Goal: Task Accomplishment & Management: Complete application form

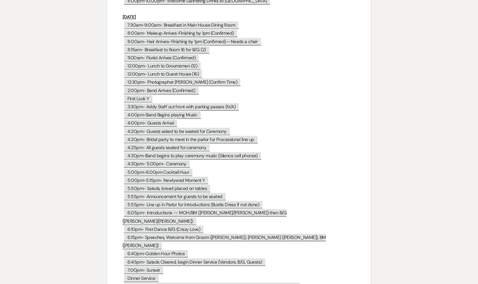
scroll to position [2813, 0]
click at [149, 94] on span "First Look Y" at bounding box center [138, 98] width 29 height 8
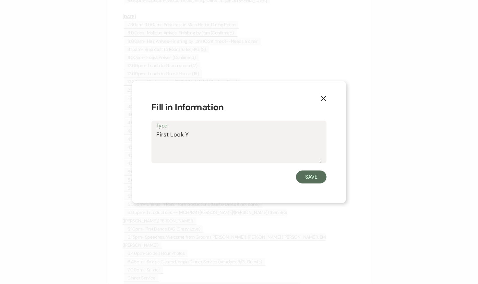
click at [192, 133] on textarea "First Look Y" at bounding box center [238, 146] width 165 height 32
type textarea "First Look Y (estimated by 3pm)"
click at [314, 178] on button "Save" at bounding box center [311, 177] width 30 height 13
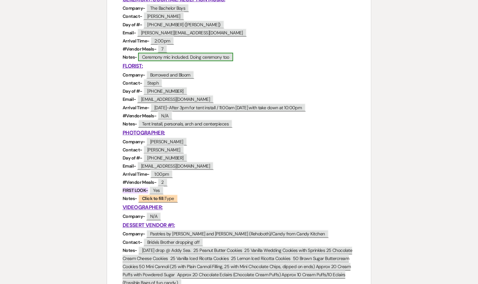
scroll to position [362, 0]
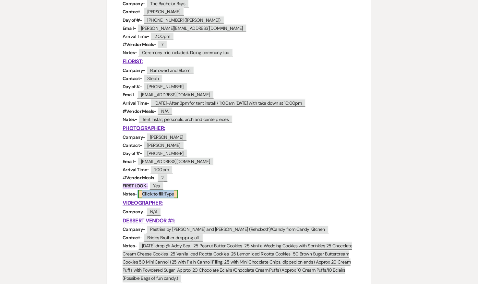
click at [155, 195] on b "Click to fill:" at bounding box center [153, 194] width 22 height 6
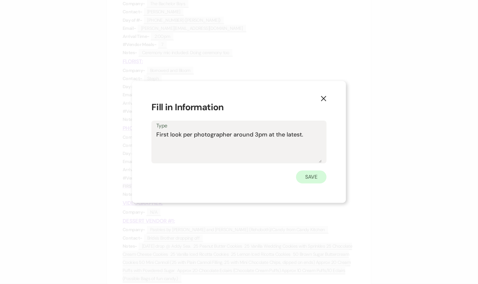
type textarea "First look per photographer around 3pm at the latest."
click at [316, 182] on button "Save" at bounding box center [311, 177] width 30 height 13
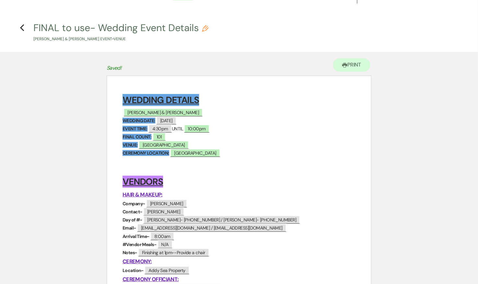
scroll to position [0, 0]
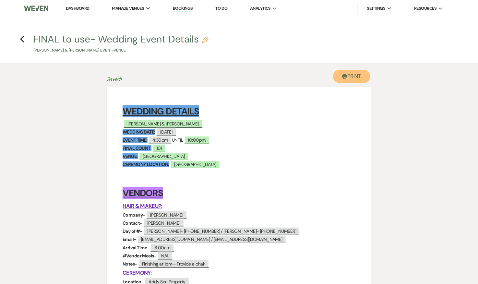
click at [345, 80] on button "Printer Print" at bounding box center [351, 76] width 37 height 13
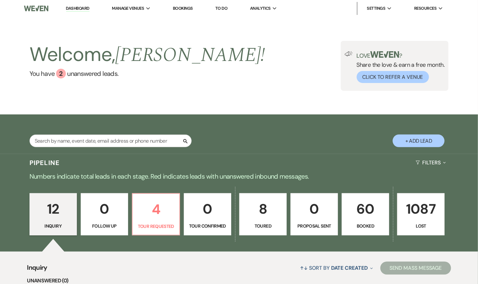
click at [419, 141] on button "+ Add Lead" at bounding box center [419, 141] width 52 height 13
select select "698"
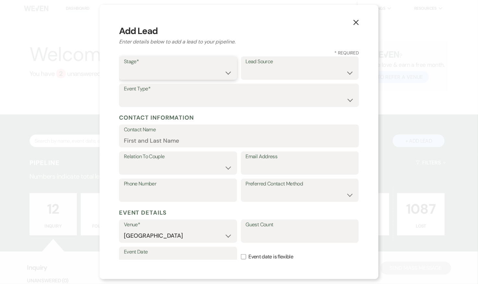
click at [203, 74] on select "Inquiry Follow Up Tour Requested Tour Confirmed Toured Proposal Sent Booked Lost" at bounding box center [178, 72] width 108 height 13
select select "1"
click at [124, 66] on select "Inquiry Follow Up Tour Requested Tour Confirmed Toured Proposal Sent Booked Lost" at bounding box center [178, 72] width 108 height 13
click at [153, 98] on select "Wedding Anniversary Party Baby Shower Bachelorette / Bachelor Party Birthday Pa…" at bounding box center [239, 100] width 230 height 13
select select "1"
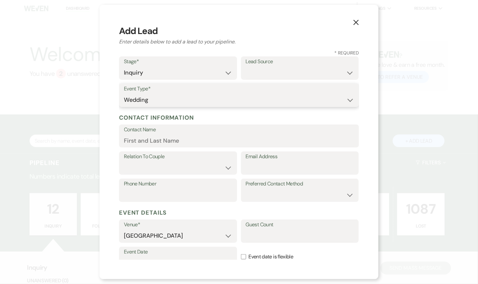
click at [124, 94] on select "Wedding Anniversary Party Baby Shower Bachelorette / Bachelor Party Birthday Pa…" at bounding box center [239, 100] width 230 height 13
click at [281, 70] on select "Weven Venue Website Instagram Facebook Pinterest Google The Knot Wedding Wire H…" at bounding box center [300, 72] width 108 height 13
click at [246, 66] on select "Weven Venue Website Instagram Facebook Pinterest Google The Knot Wedding Wire H…" at bounding box center [300, 72] width 108 height 13
click at [266, 73] on select "Weven Venue Website Instagram Facebook Pinterest Google The Knot Wedding Wire H…" at bounding box center [300, 72] width 108 height 13
select select "23"
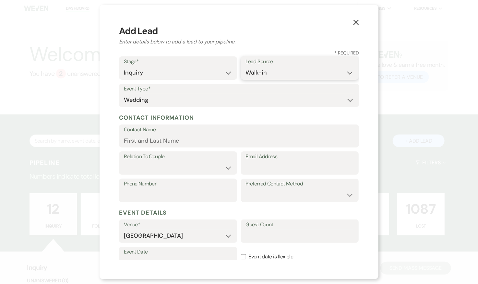
click at [246, 66] on select "Weven Venue Website Instagram Facebook Pinterest Google The Knot Wedding Wire H…" at bounding box center [300, 72] width 108 height 13
click at [146, 141] on input "Contact Name" at bounding box center [239, 140] width 230 height 13
type input "Sandra Burnett"
click at [148, 171] on select "Couple Planner Parent of Couple Family Member Friend Other" at bounding box center [178, 167] width 108 height 13
select select "3"
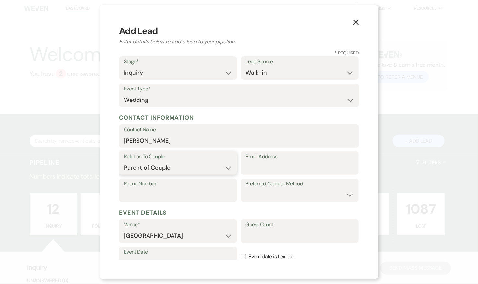
click at [124, 161] on select "Couple Planner Parent of Couple Family Member Friend Other" at bounding box center [178, 167] width 108 height 13
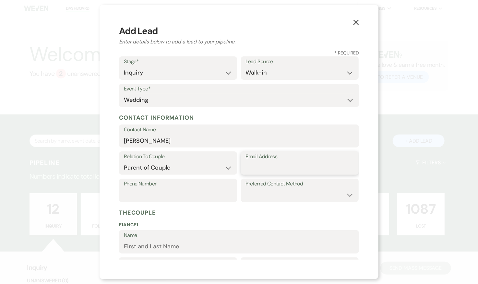
click at [290, 169] on input "Email Address" at bounding box center [300, 167] width 108 height 13
type input "slburnett0312@gmail.com"
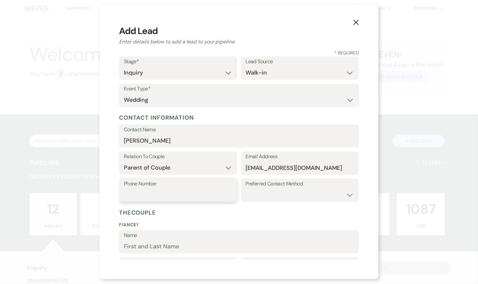
click at [204, 195] on input "Phone Number" at bounding box center [178, 195] width 108 height 13
type input "4439946953"
click at [316, 213] on h5 "The Couple" at bounding box center [239, 213] width 240 height 10
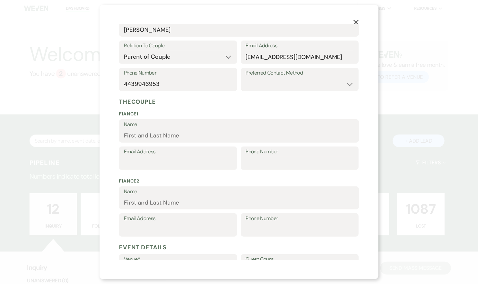
scroll to position [116, 0]
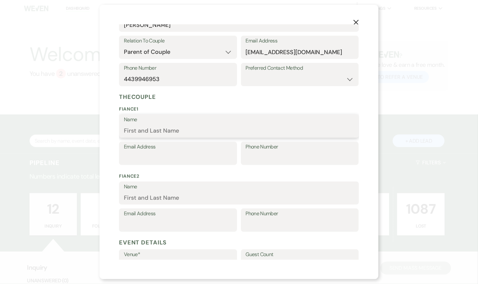
click at [163, 127] on input "Name" at bounding box center [239, 131] width 230 height 13
type input "Amber Mascioli"
click at [183, 170] on div "The Couple Fiance 1 Name Amber Mascioli Email Address Phone Number Fiance 2 Nam…" at bounding box center [239, 163] width 240 height 146
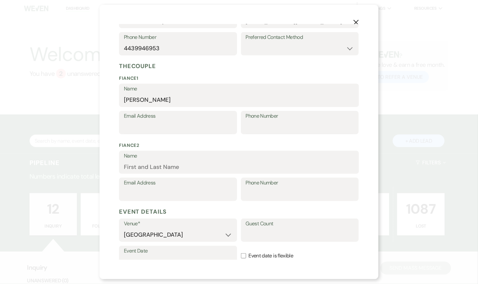
scroll to position [157, 0]
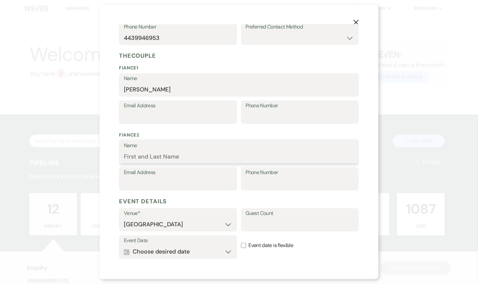
click at [174, 157] on input "Name" at bounding box center [239, 156] width 230 height 13
type input "Brendan Cantler"
click at [251, 195] on form "Stage* Inquiry Follow Up Tour Requested Tour Confirmed Toured Proposal Sent Boo…" at bounding box center [239, 115] width 240 height 432
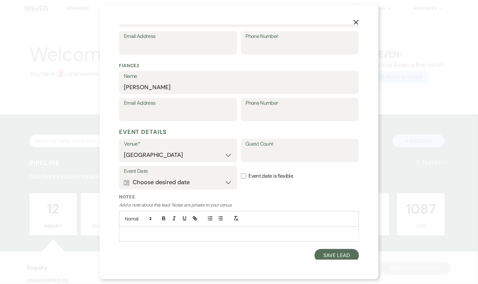
scroll to position [228, 0]
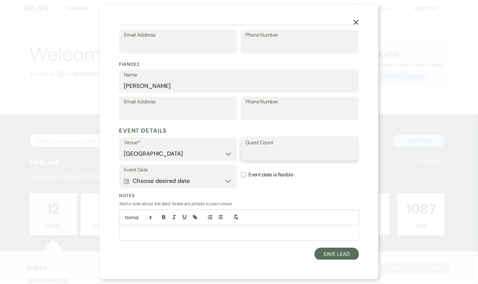
click at [279, 151] on input "Guest Count" at bounding box center [300, 154] width 108 height 13
click at [292, 130] on h5 "Event Details" at bounding box center [239, 131] width 240 height 10
click at [269, 158] on input "Guest Count" at bounding box center [300, 154] width 108 height 13
type input "100"
click at [261, 186] on div "Event Date Calendar Choose desired date Expand Event date is flexible" at bounding box center [239, 179] width 240 height 28
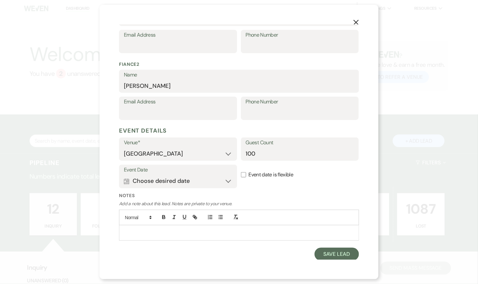
click at [143, 231] on p at bounding box center [239, 232] width 230 height 7
click at [297, 199] on div "Notes Add a note about this lead. Notes are private to your venue. June 2026" at bounding box center [239, 216] width 240 height 48
click at [334, 255] on button "Save Lead" at bounding box center [337, 254] width 44 height 13
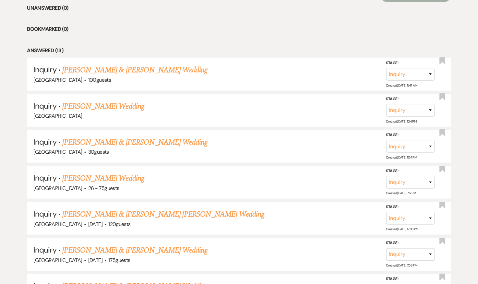
scroll to position [277, 0]
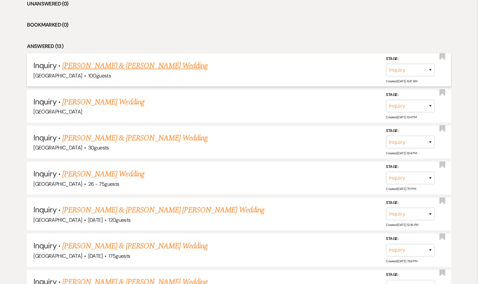
click at [120, 67] on link "Amber Mascioli & Brendan Cantler's Wedding" at bounding box center [134, 66] width 145 height 12
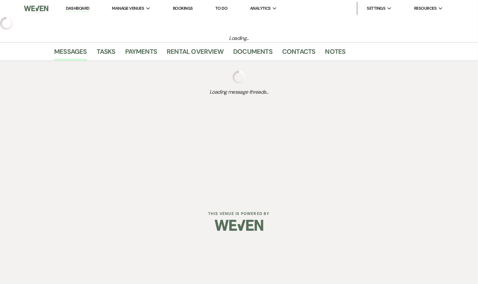
select select "23"
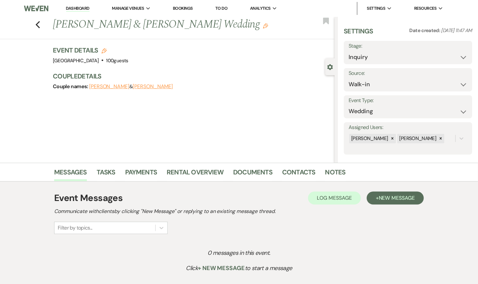
scroll to position [51, 0]
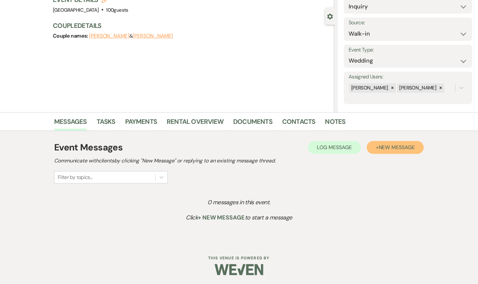
click at [392, 147] on span "New Message" at bounding box center [397, 147] width 36 height 7
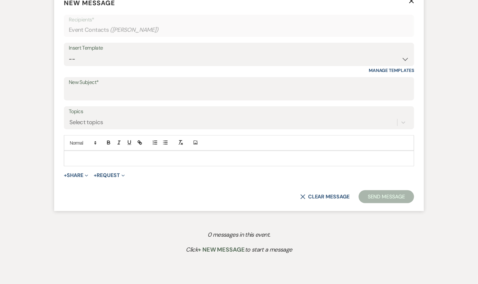
scroll to position [295, 0]
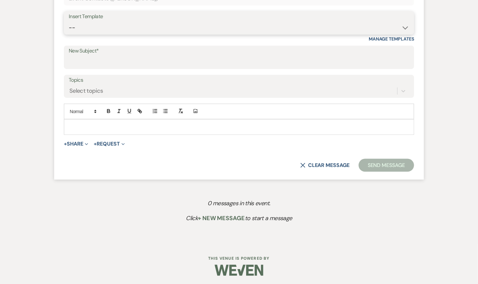
click at [146, 30] on select "-- 2024-25 Follow Up Buy Out Details Menu Tasting Invite Booking Email 2025-Wed…" at bounding box center [239, 27] width 340 height 13
select select "5322"
click at [69, 21] on select "-- 2024-25 Follow Up Buy Out Details Menu Tasting Invite Booking Email 2025-Wed…" at bounding box center [239, 27] width 340 height 13
type input "Addy Sea Wedding Package"
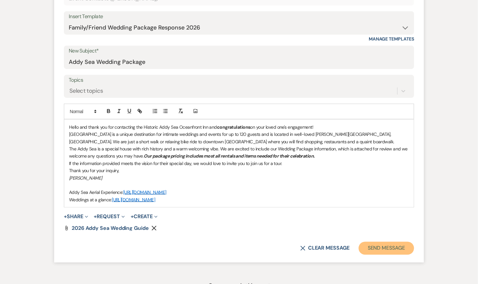
click at [401, 246] on button "Send Message" at bounding box center [386, 248] width 55 height 13
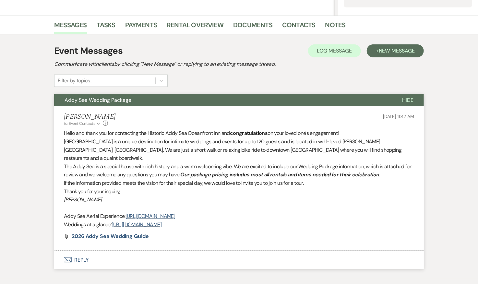
scroll to position [148, 0]
click at [80, 23] on link "Messages" at bounding box center [70, 26] width 33 height 14
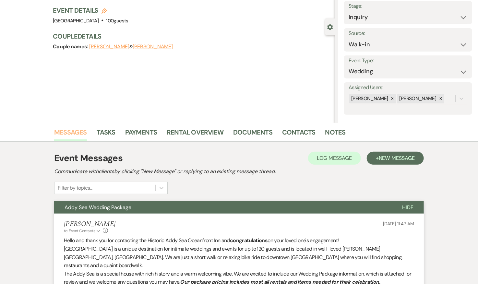
scroll to position [0, 0]
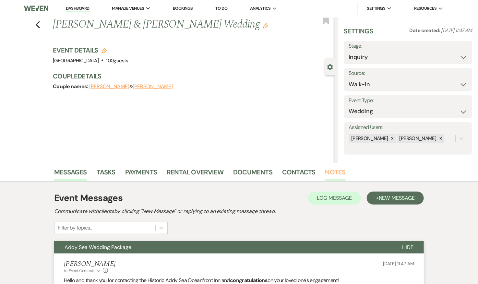
click at [338, 171] on link "Notes" at bounding box center [335, 174] width 20 height 14
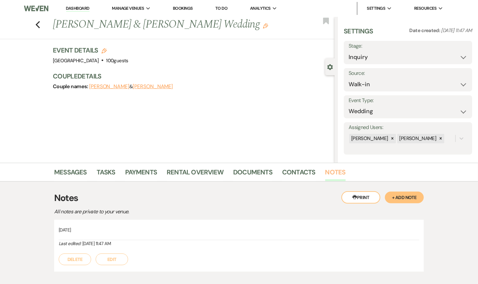
scroll to position [38, 0]
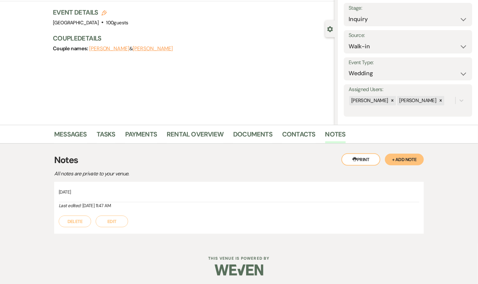
click at [417, 161] on button "+ Add Note" at bounding box center [404, 160] width 39 height 12
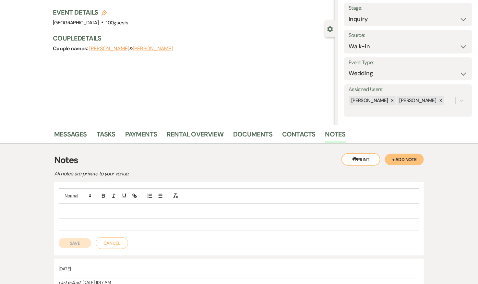
click at [229, 213] on p at bounding box center [239, 211] width 350 height 7
click at [69, 239] on button "Save" at bounding box center [75, 243] width 32 height 10
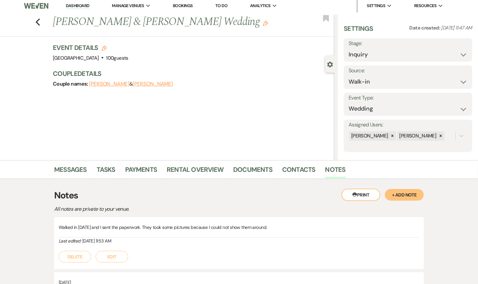
scroll to position [0, 0]
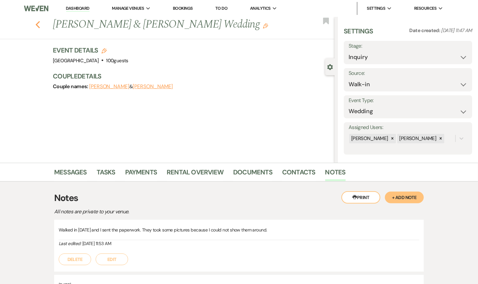
click at [37, 22] on icon "Previous" at bounding box center [37, 25] width 5 height 8
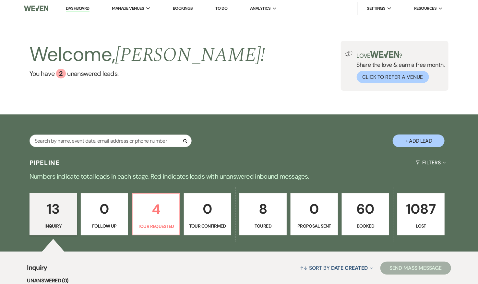
click at [359, 209] on p "60" at bounding box center [365, 209] width 39 height 22
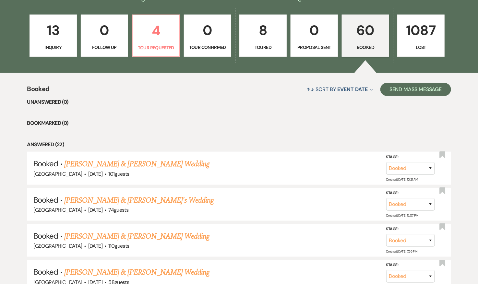
scroll to position [179, 0]
click at [124, 163] on link "Jordan Wills & Sam Nidenberg's Wedding" at bounding box center [136, 164] width 145 height 12
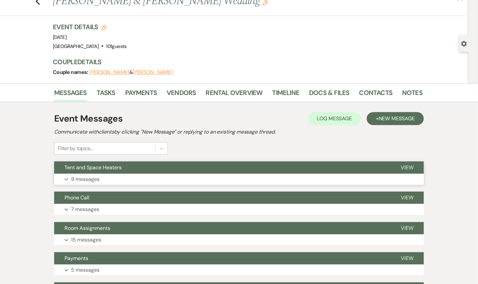
scroll to position [24, 0]
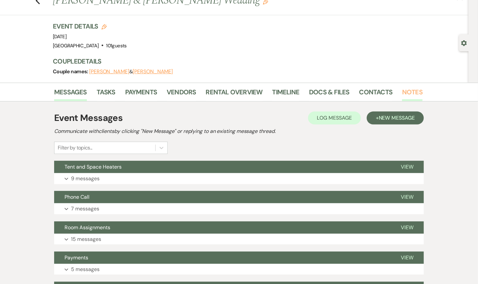
click at [409, 90] on link "Notes" at bounding box center [412, 94] width 20 height 14
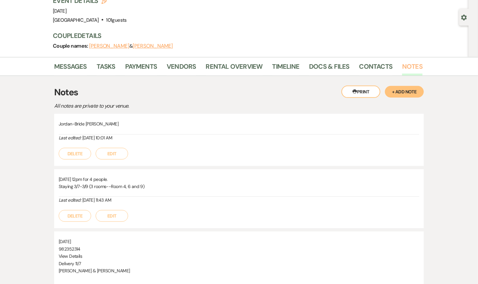
scroll to position [51, 0]
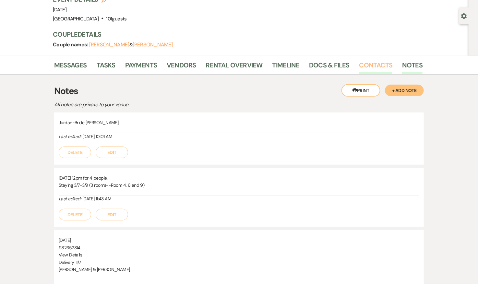
click at [374, 62] on link "Contacts" at bounding box center [375, 67] width 33 height 14
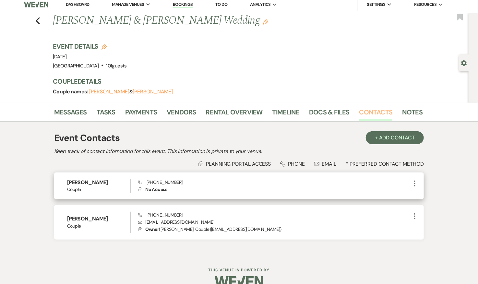
scroll to position [16, 0]
